Goal: Find specific page/section: Find specific page/section

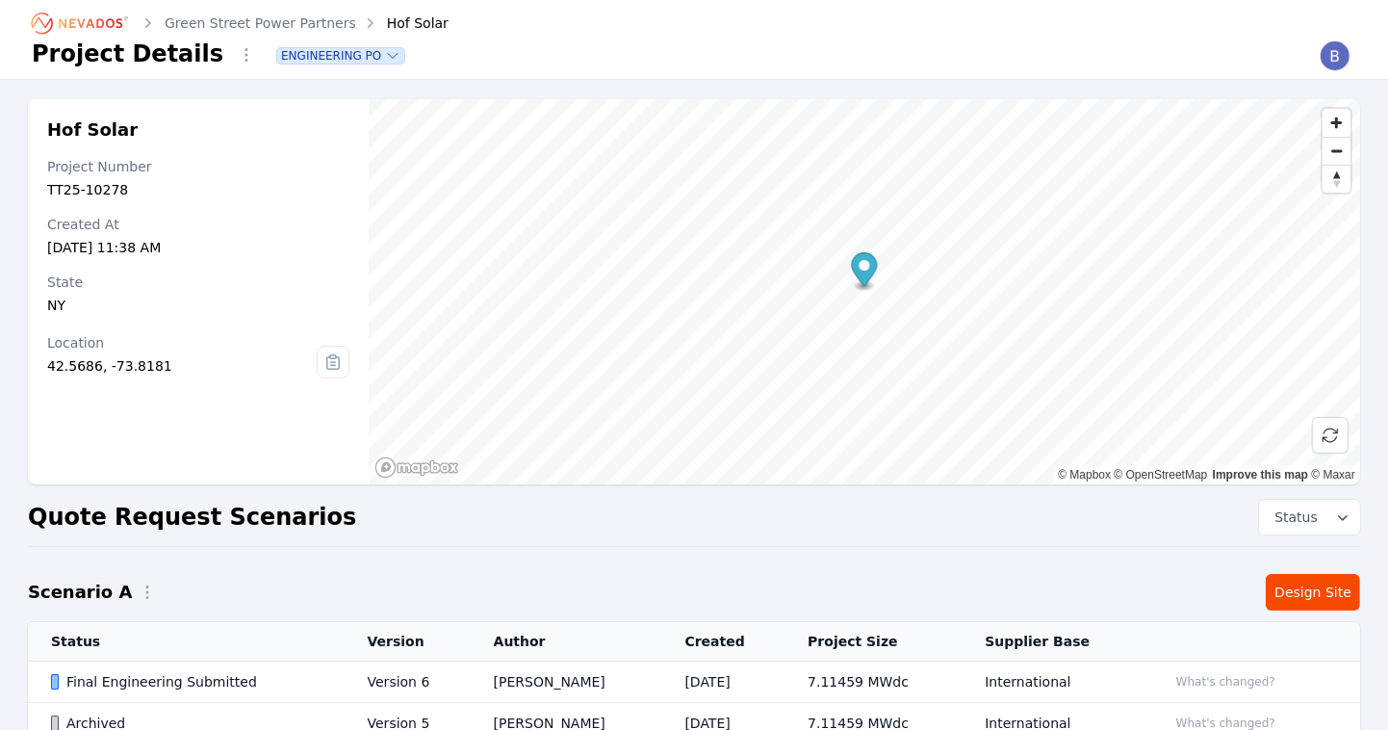
click at [87, 17] on icon "Breadcrumb" at bounding box center [81, 23] width 106 height 31
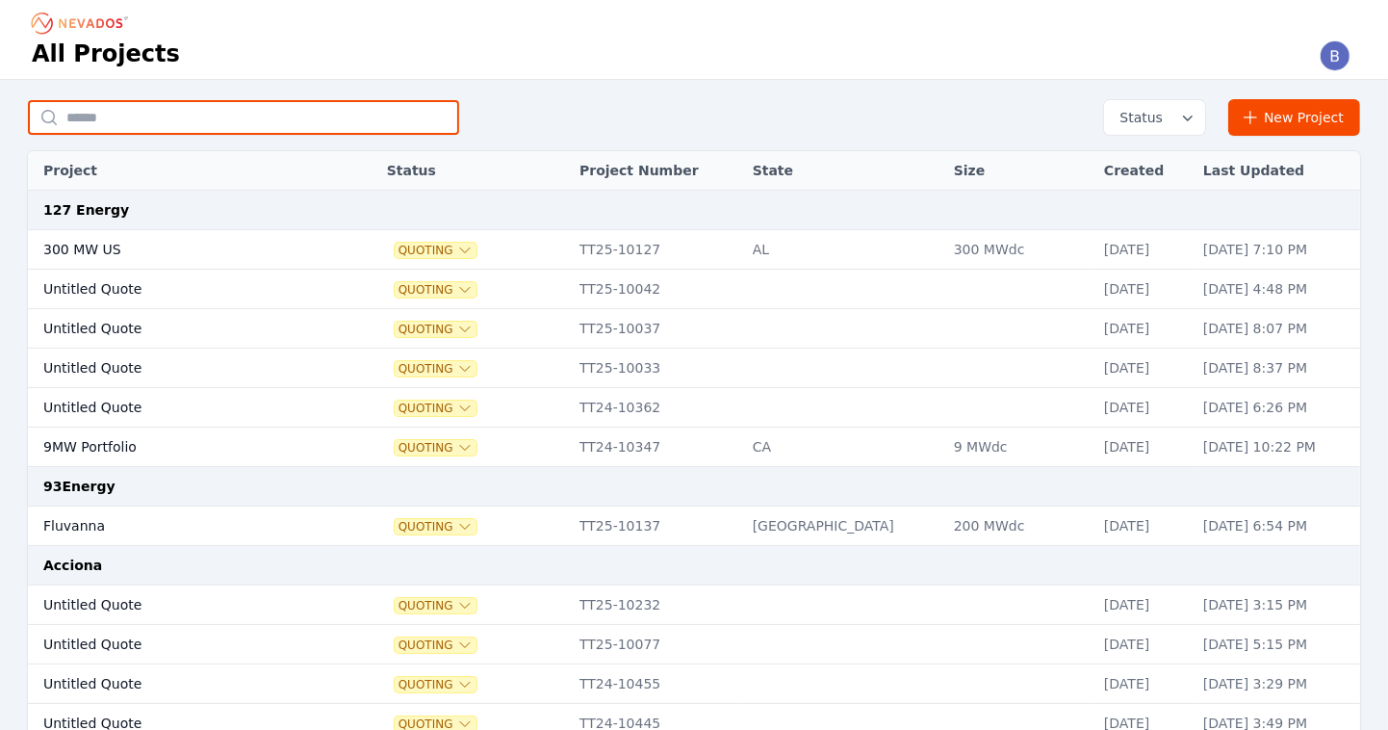
click at [265, 115] on input "text" at bounding box center [243, 117] width 431 height 35
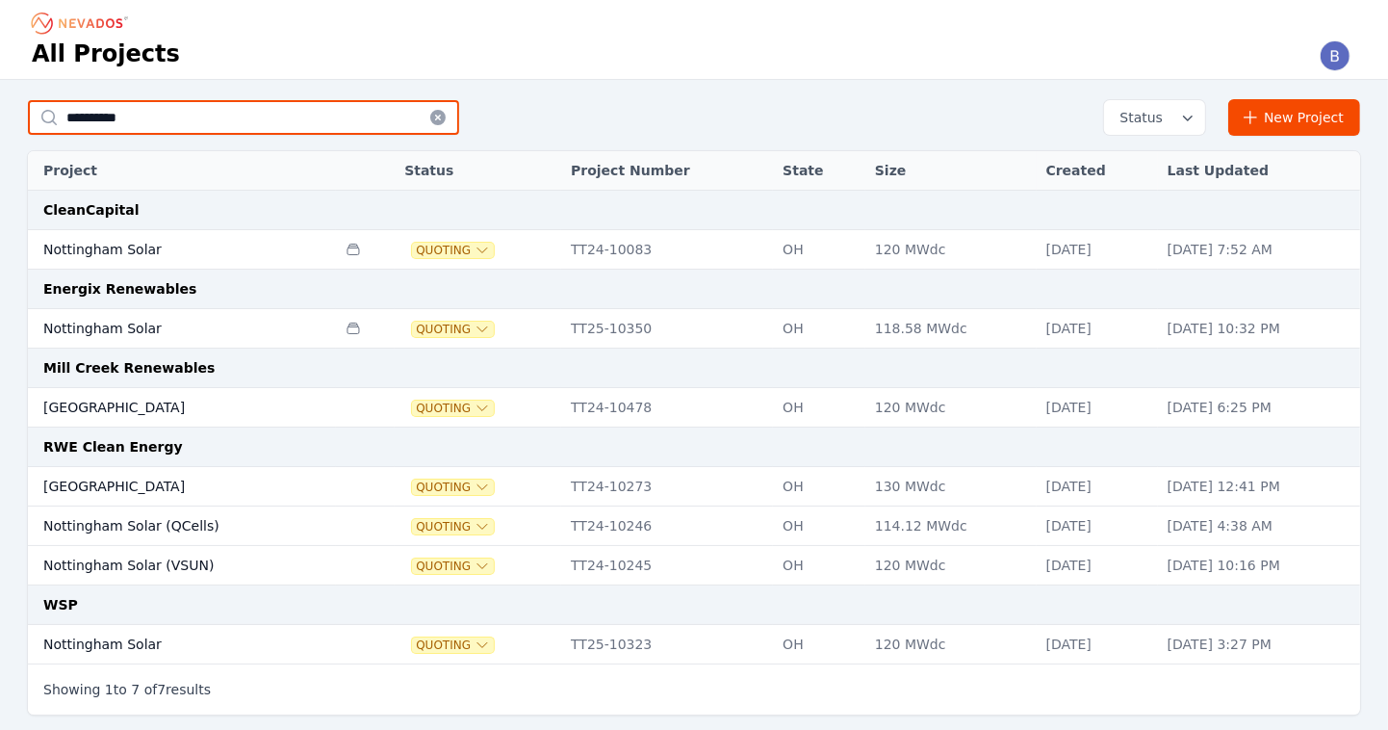
type input "**********"
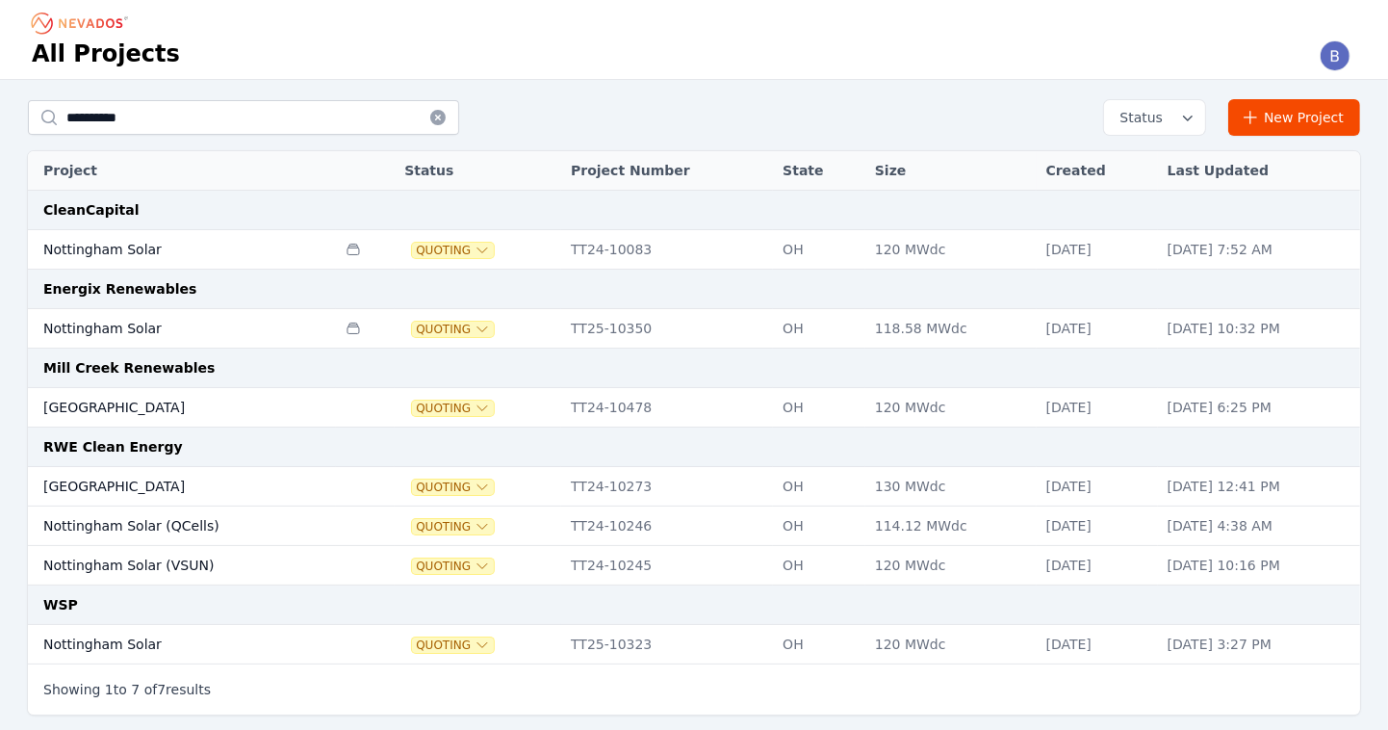
click at [113, 325] on td "Nottingham Solar" at bounding box center [182, 328] width 308 height 39
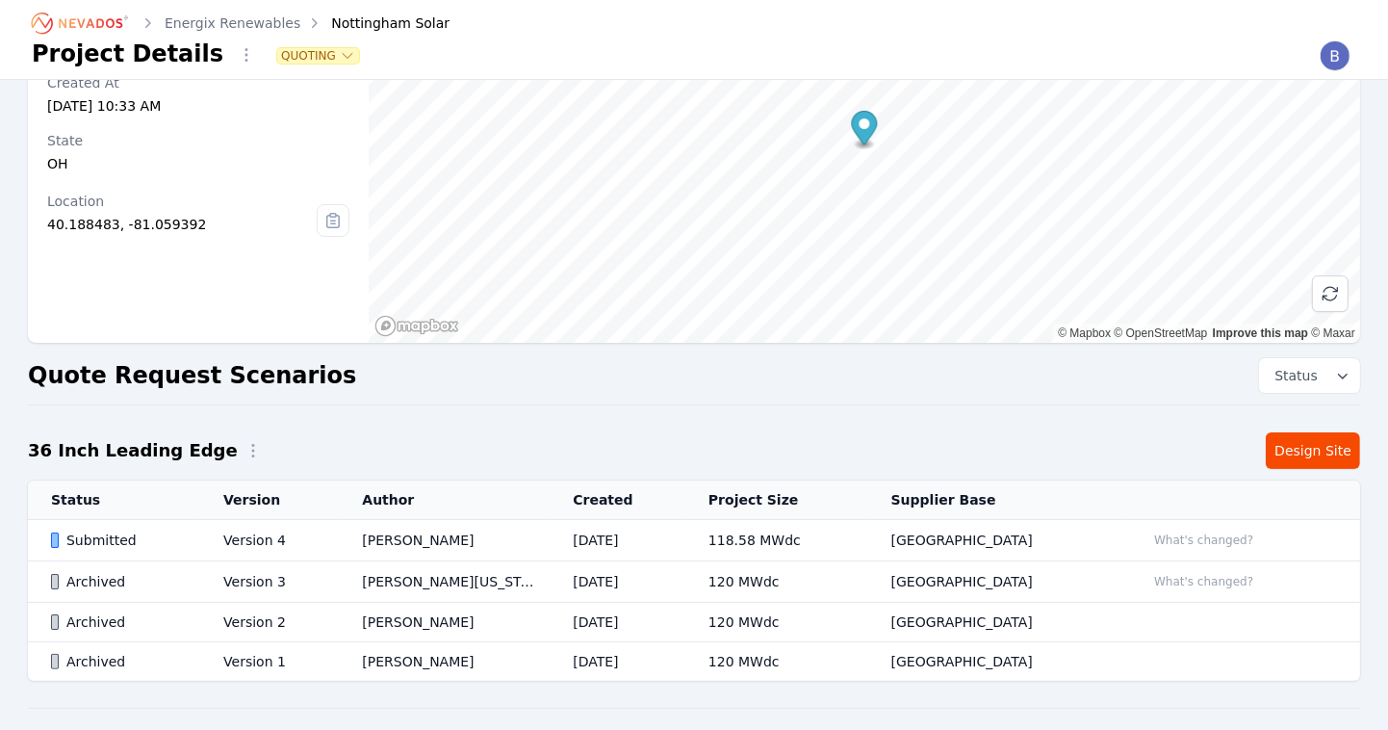
scroll to position [154, 0]
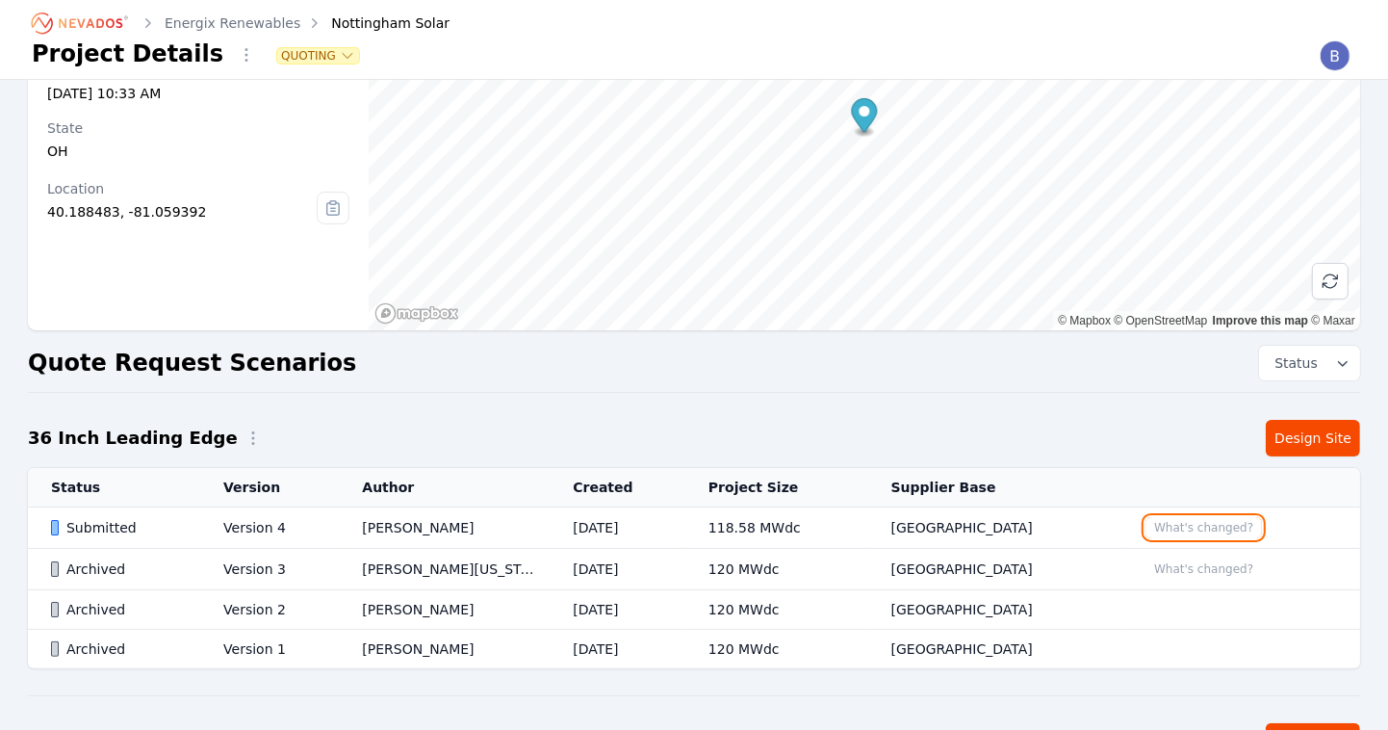
click at [1197, 528] on button "What's changed?" at bounding box center [1203, 527] width 116 height 21
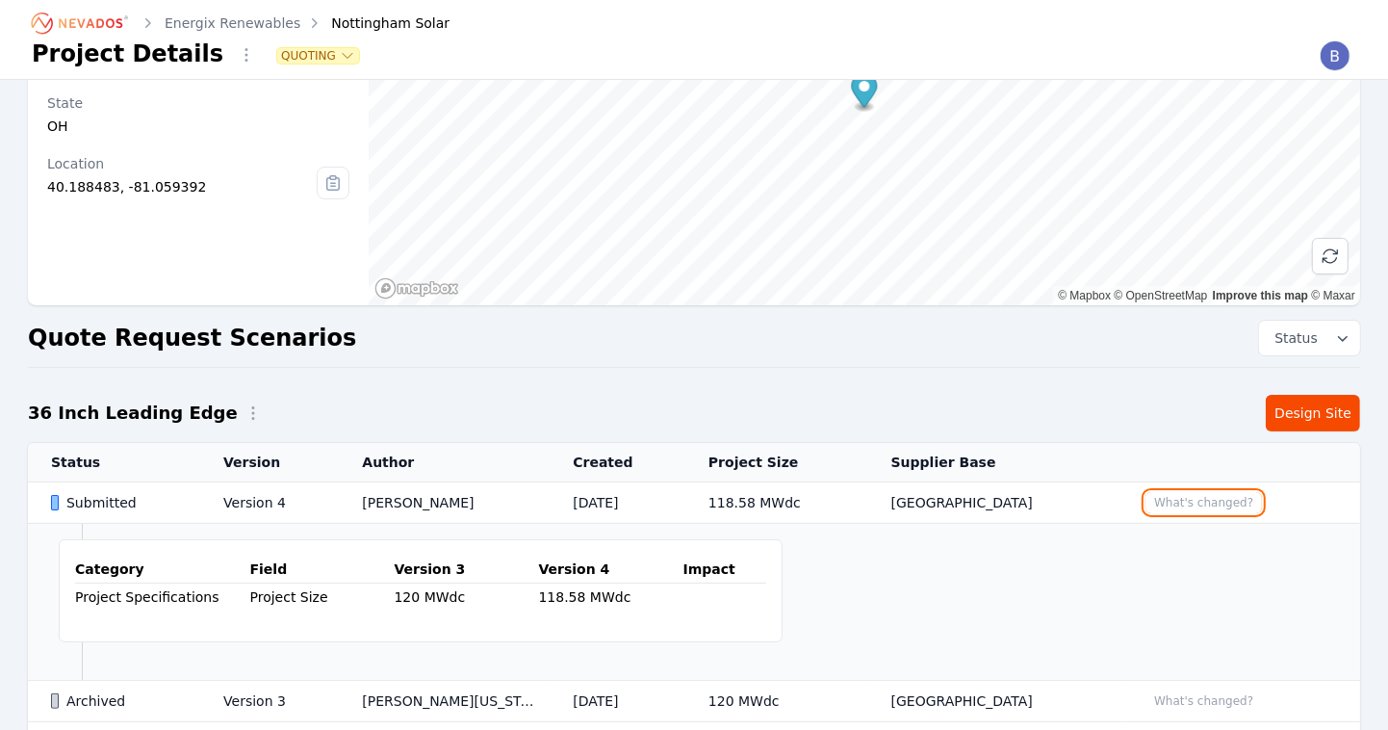
scroll to position [214, 0]
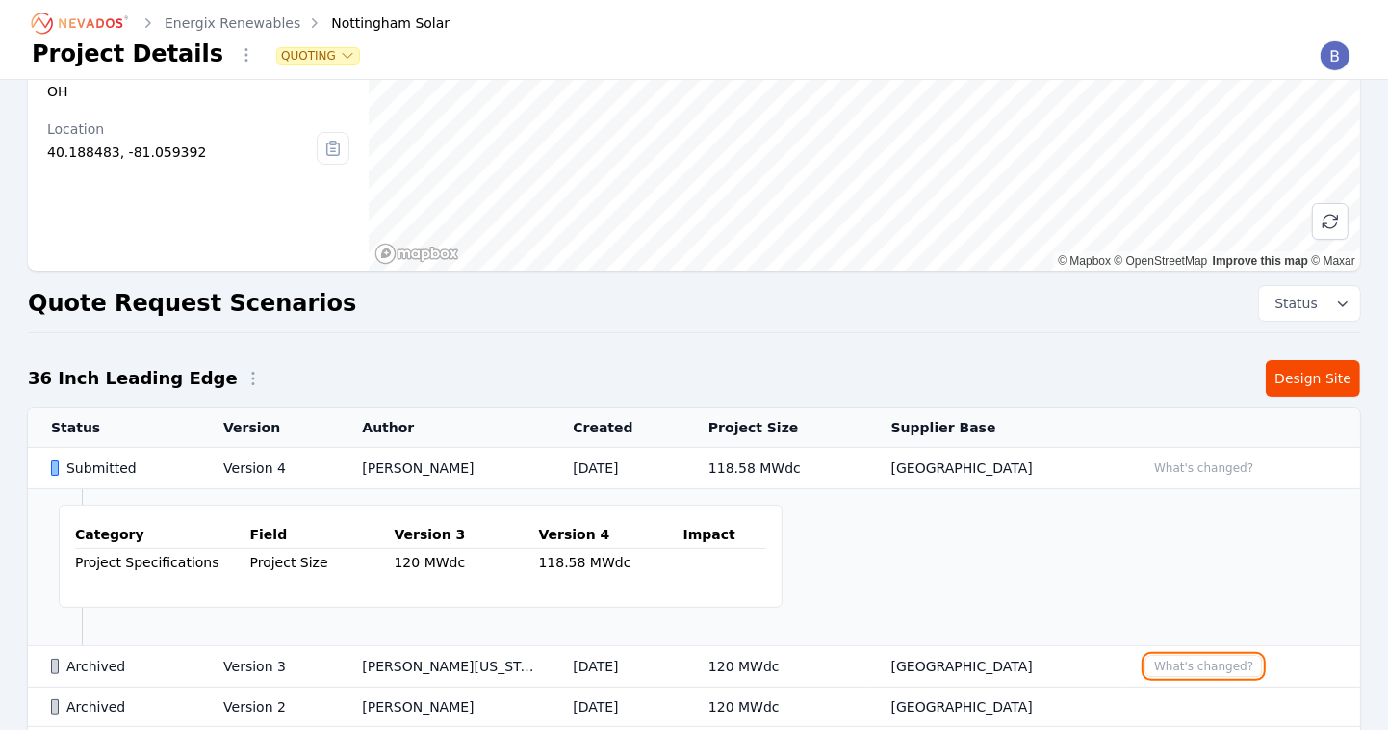
click at [1197, 662] on button "What's changed?" at bounding box center [1203, 665] width 116 height 21
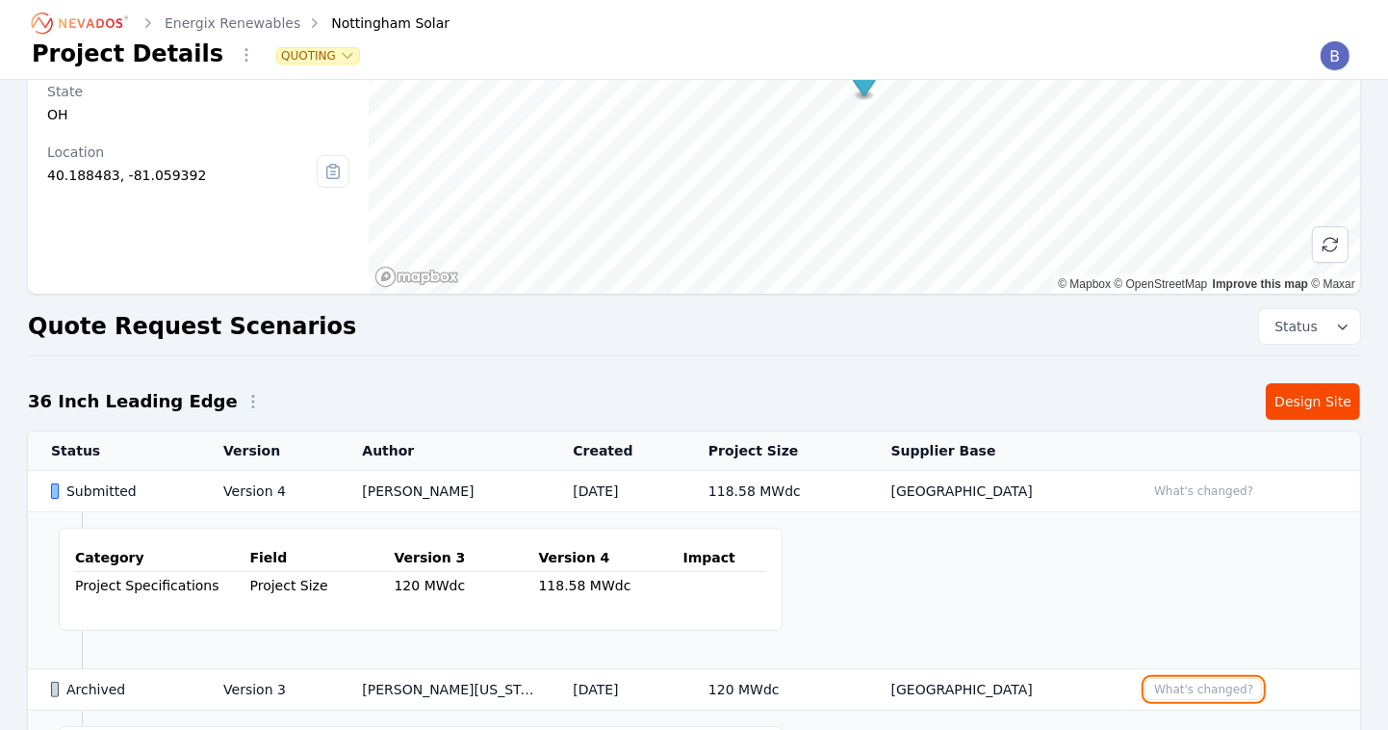
scroll to position [183, 0]
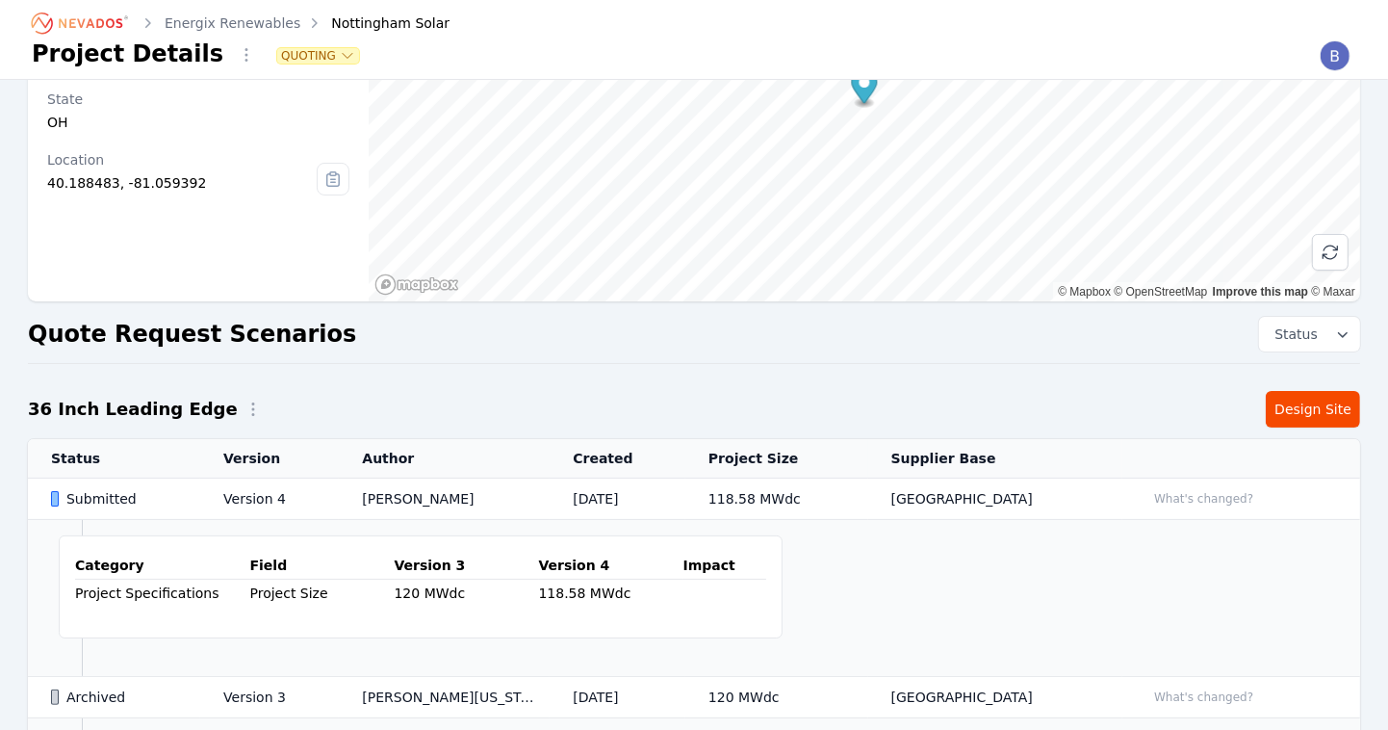
click at [117, 494] on div "Submitted" at bounding box center [121, 498] width 140 height 19
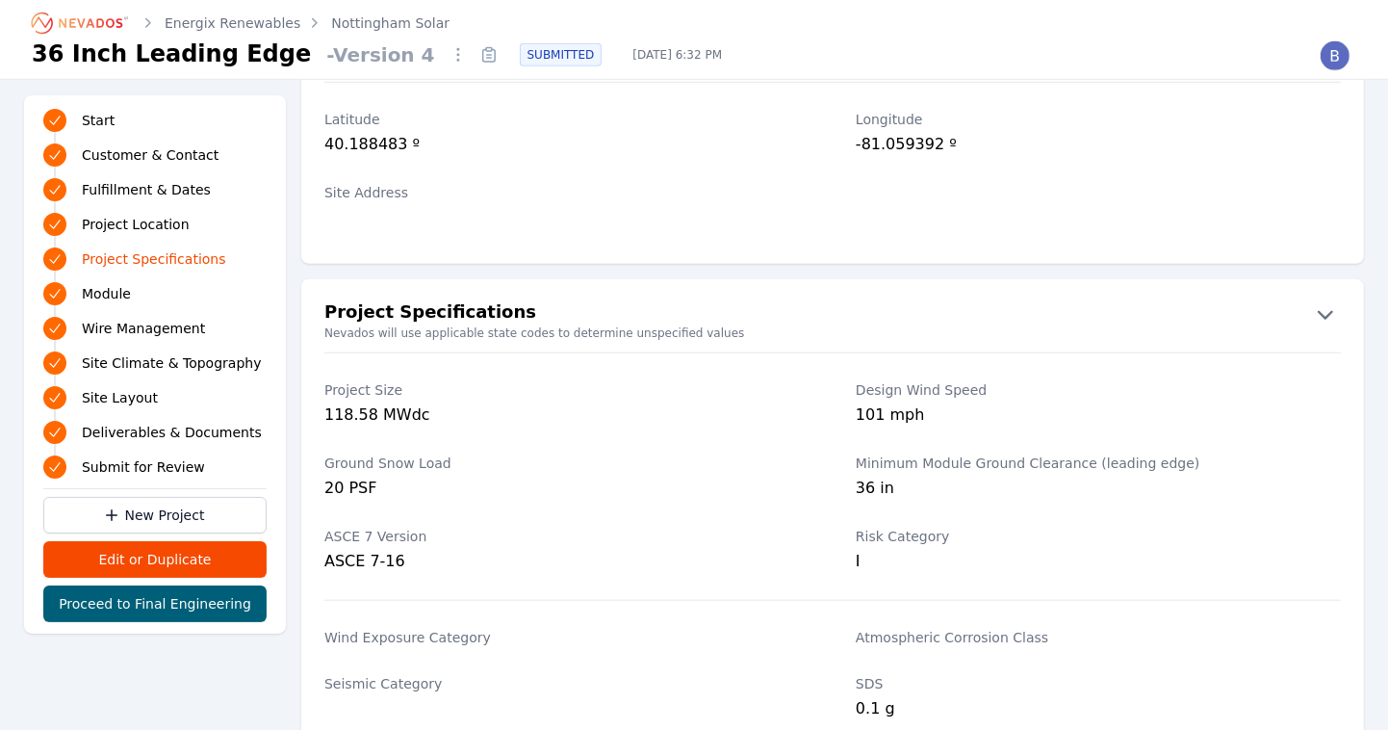
scroll to position [968, 0]
